Goal: Check status: Check status

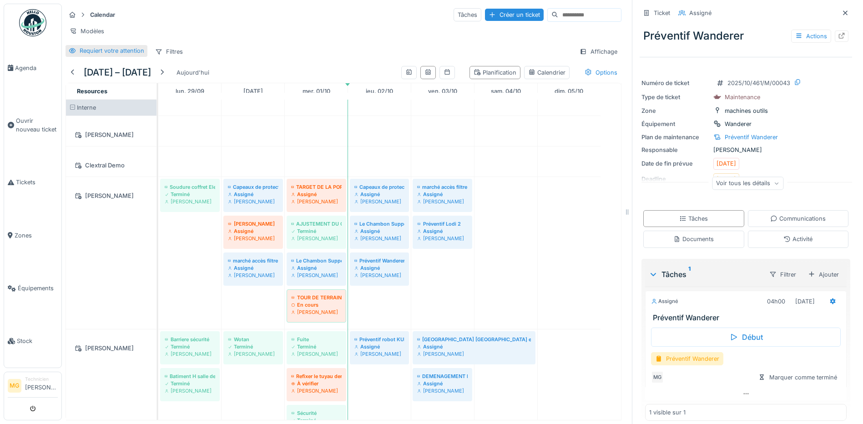
scroll to position [10, 0]
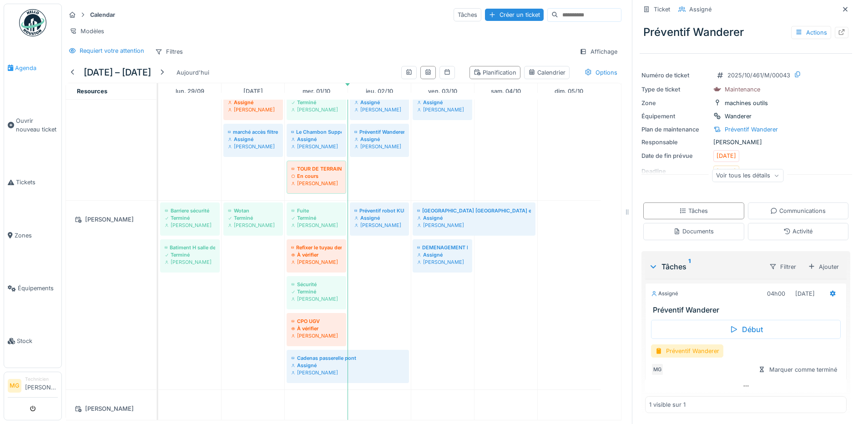
click at [21, 68] on span "Agenda" at bounding box center [36, 68] width 43 height 9
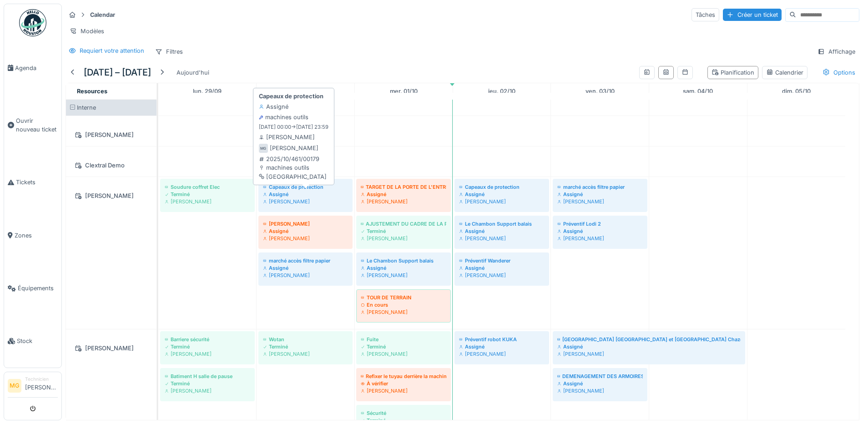
click at [312, 205] on div "[PERSON_NAME]" at bounding box center [305, 201] width 85 height 7
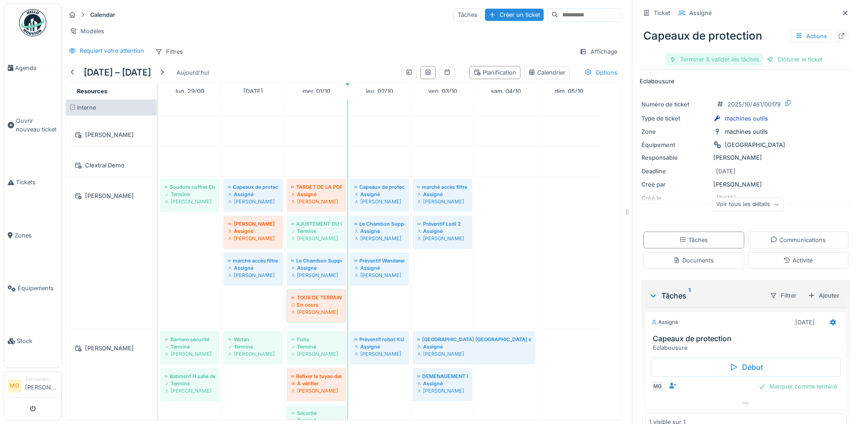
click at [709, 60] on div "Terminer & valider les tâches" at bounding box center [714, 59] width 97 height 12
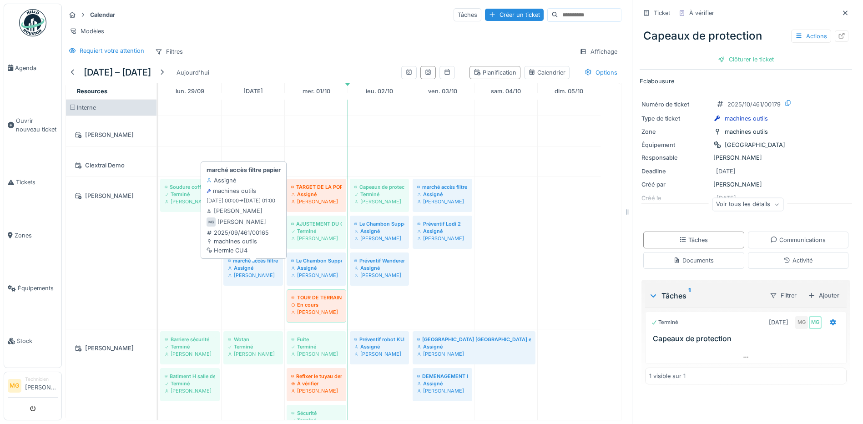
click at [249, 278] on div "[PERSON_NAME]" at bounding box center [253, 275] width 50 height 7
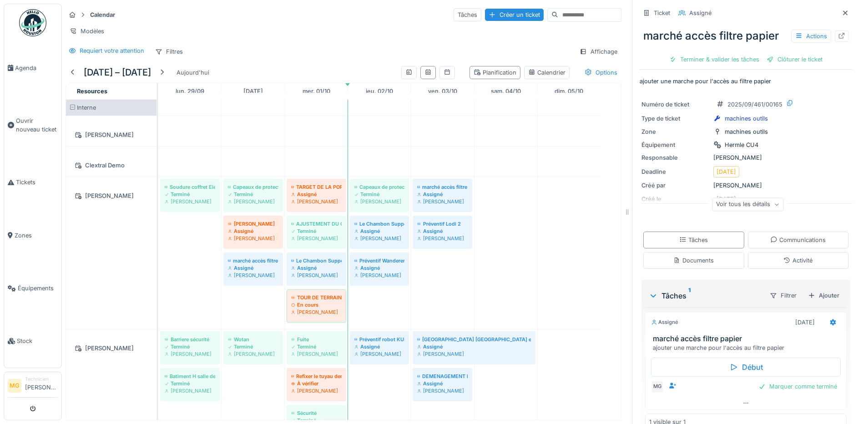
scroll to position [19, 0]
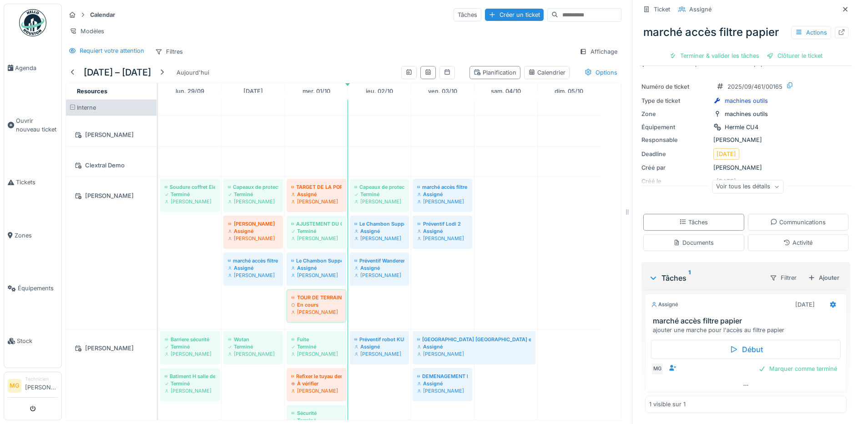
click at [750, 187] on div "Voir tous les détails" at bounding box center [747, 186] width 71 height 13
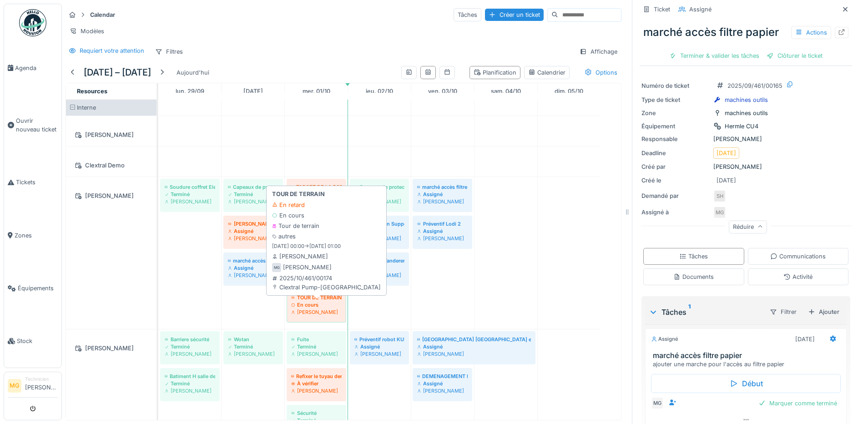
click at [323, 308] on div "En cours" at bounding box center [316, 304] width 50 height 7
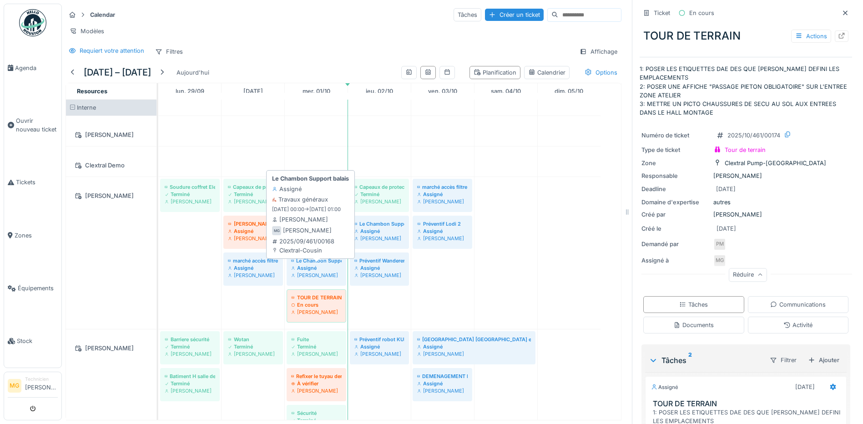
click at [320, 279] on div "[PERSON_NAME]" at bounding box center [316, 275] width 50 height 7
